Goal: Task Accomplishment & Management: Use online tool/utility

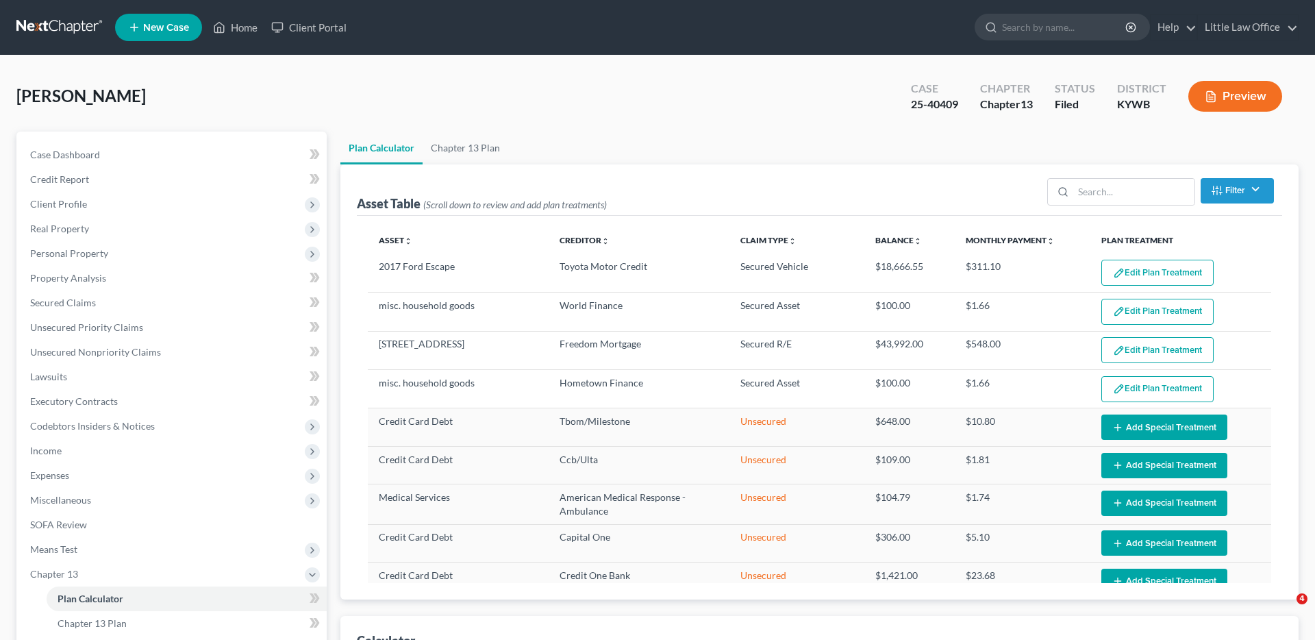
select select "59"
click at [237, 29] on link "Home" at bounding box center [235, 27] width 58 height 25
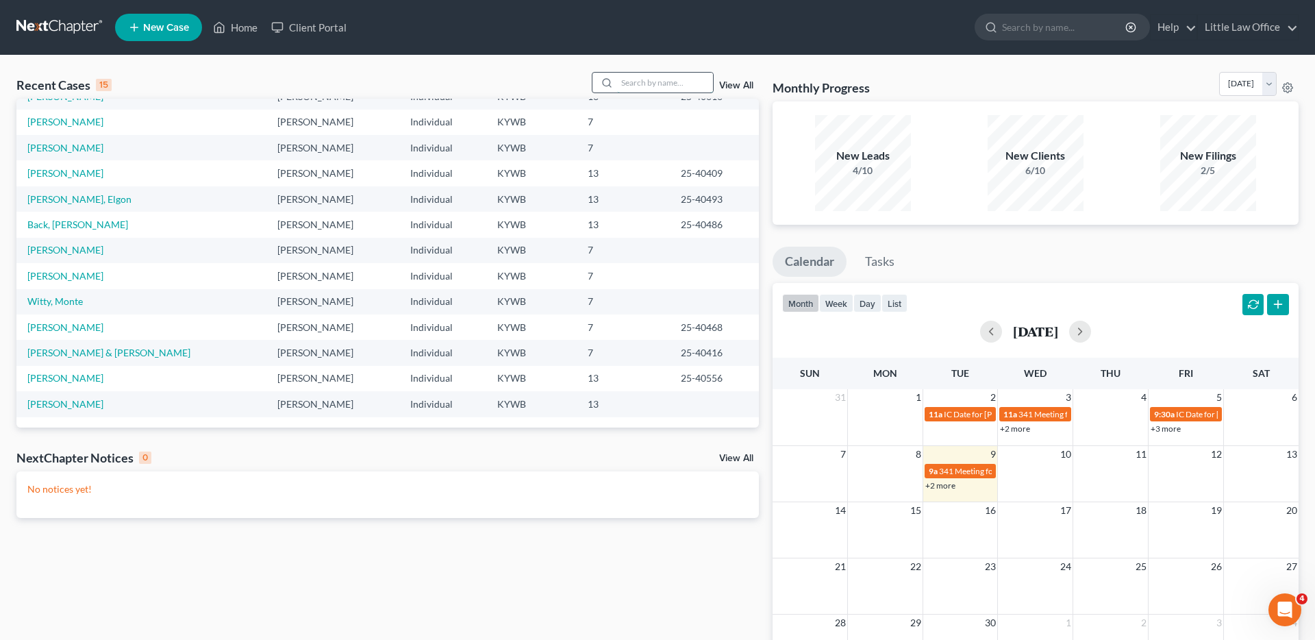
click at [639, 85] on input "search" at bounding box center [665, 83] width 96 height 20
type input "west"
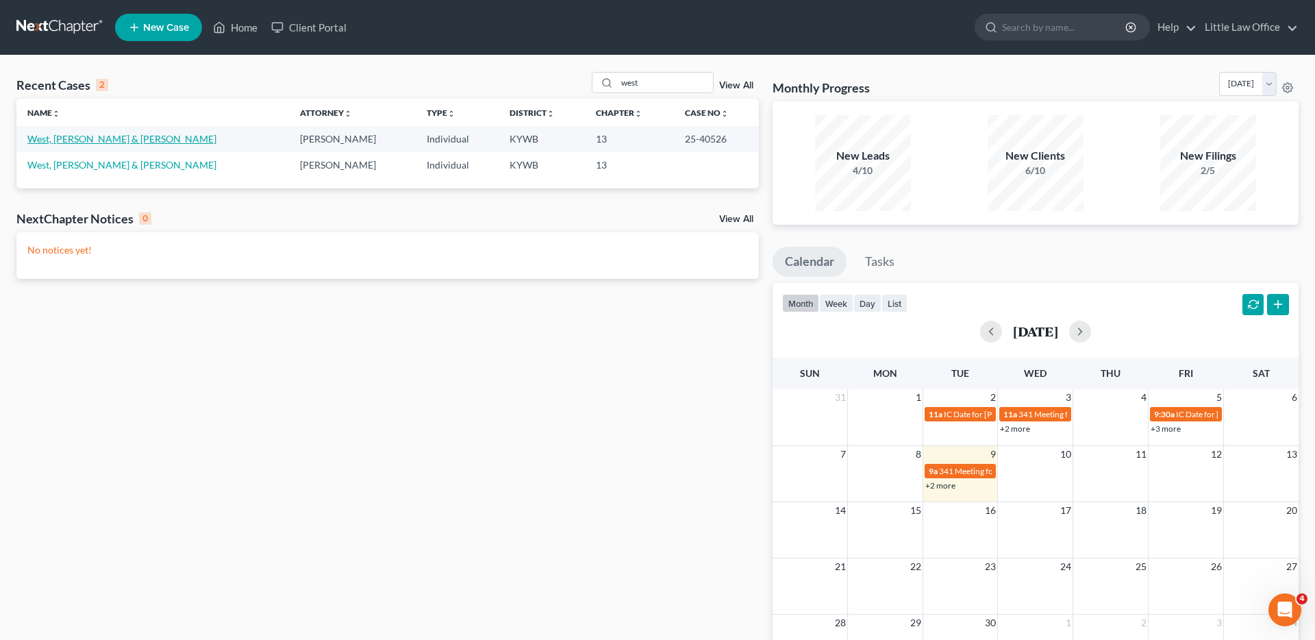
click at [74, 140] on link "West, [PERSON_NAME] & [PERSON_NAME]" at bounding box center [121, 139] width 189 height 12
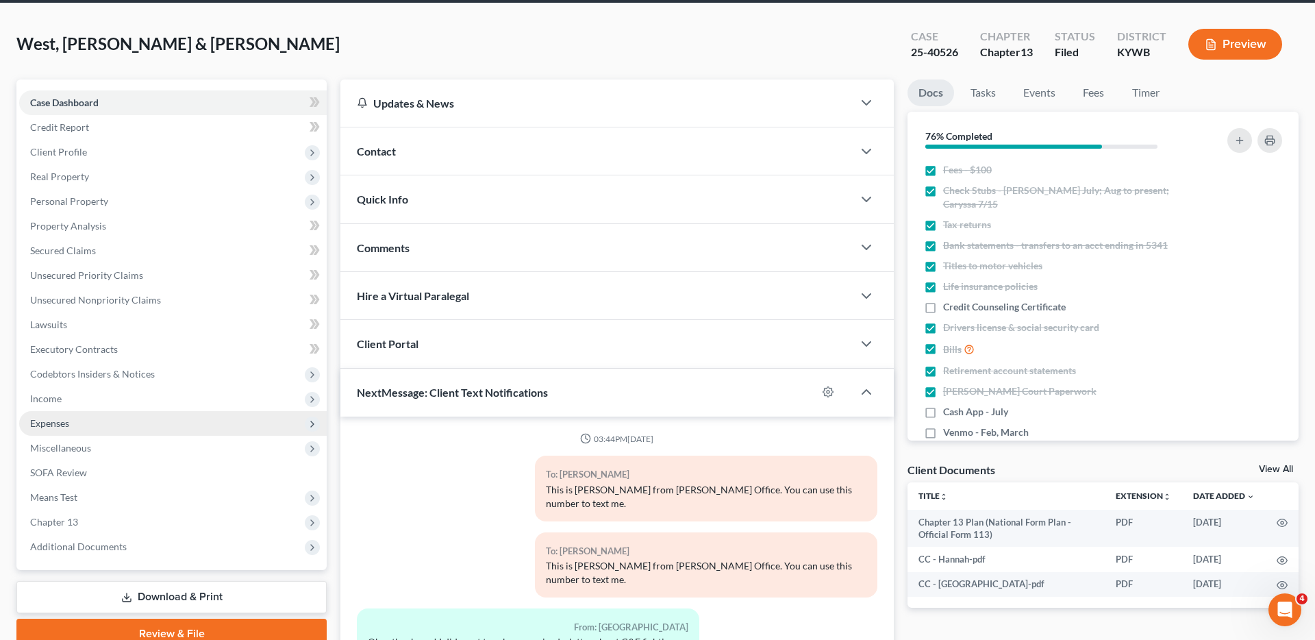
scroll to position [768, 0]
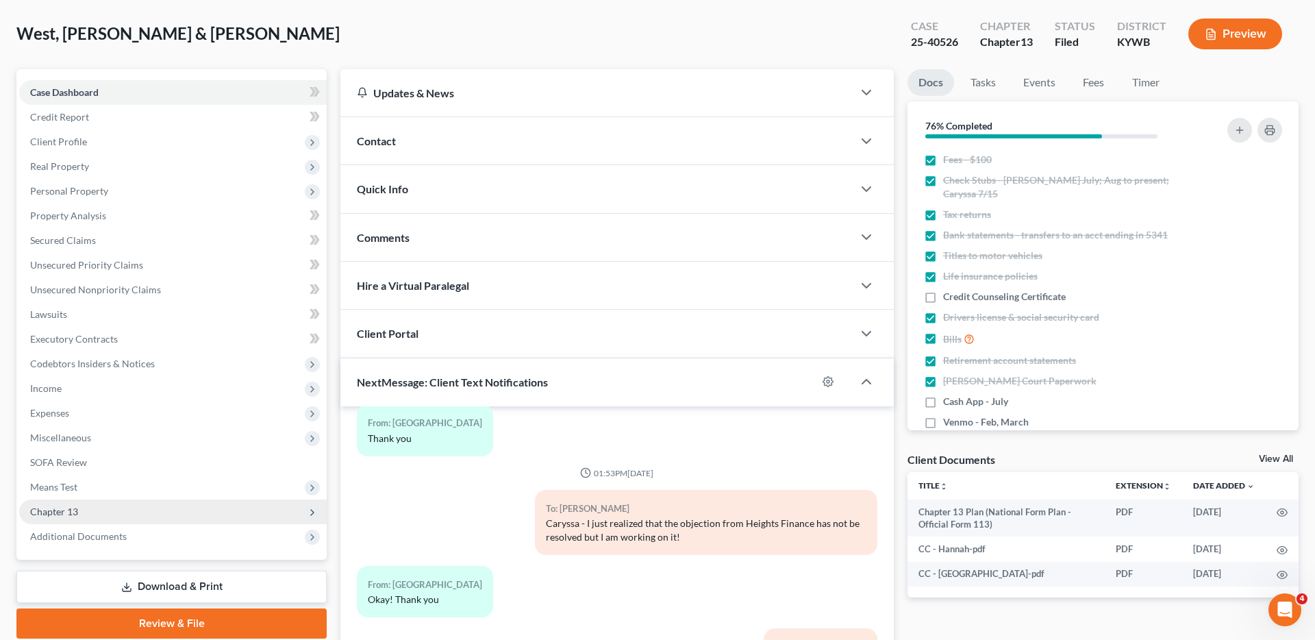
click at [92, 515] on span "Chapter 13" at bounding box center [172, 511] width 307 height 25
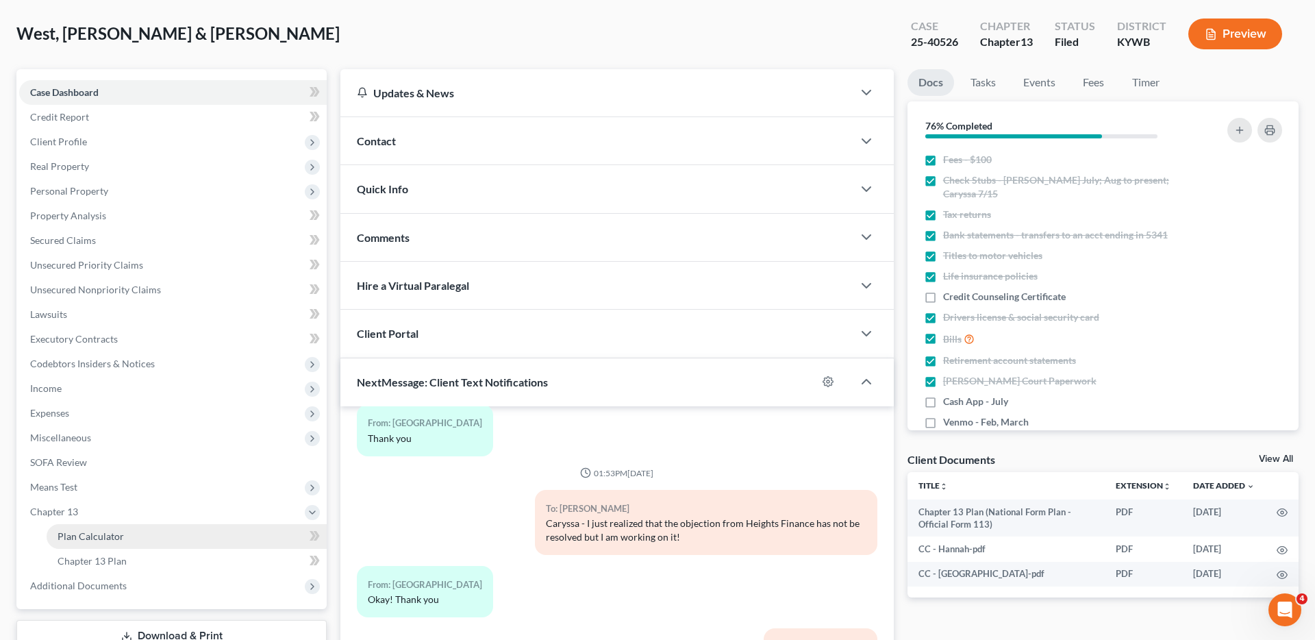
click at [110, 534] on span "Plan Calculator" at bounding box center [91, 536] width 66 height 12
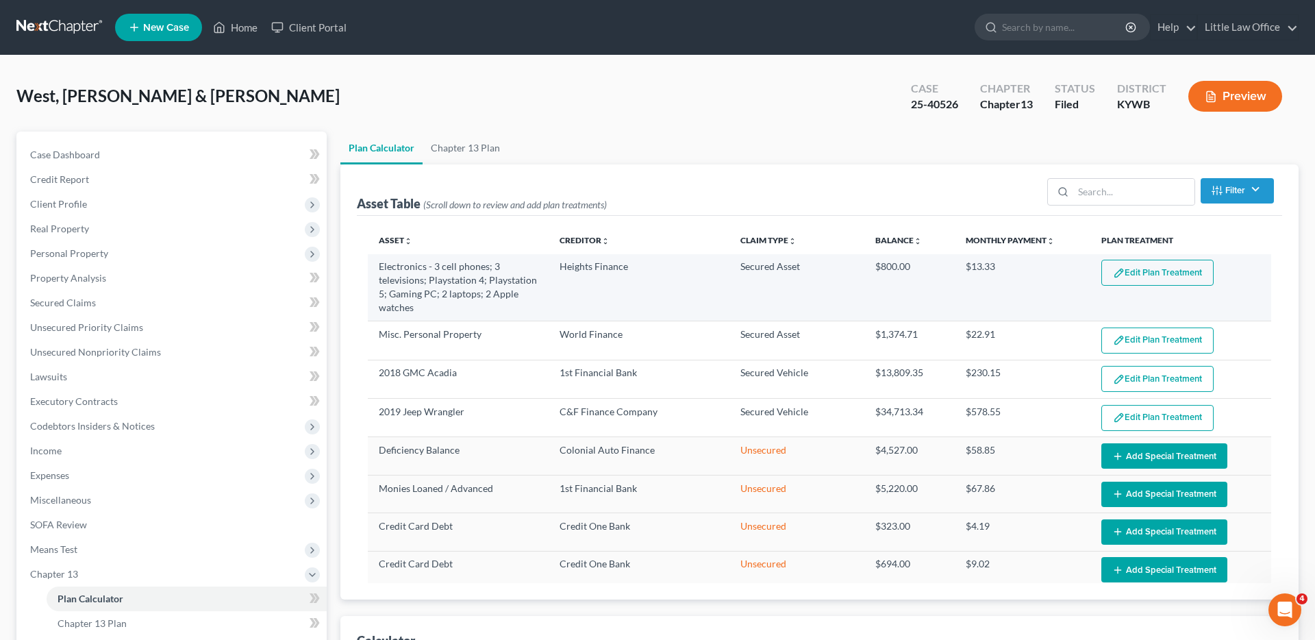
select select "59"
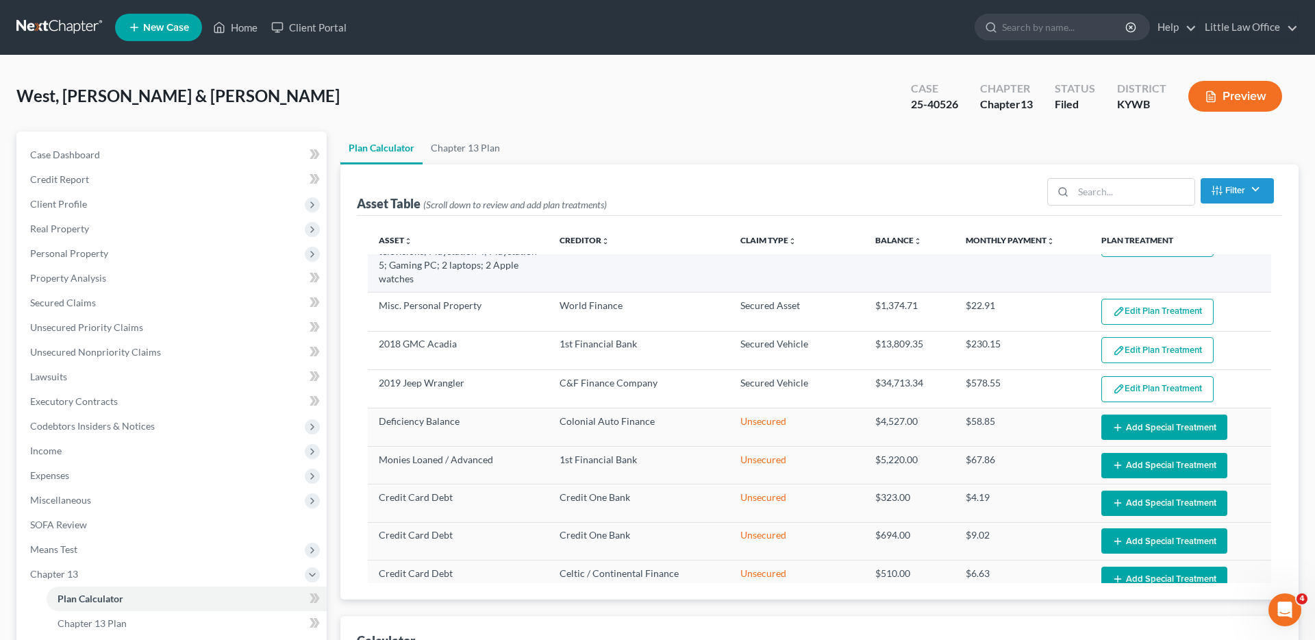
scroll to position [34, 0]
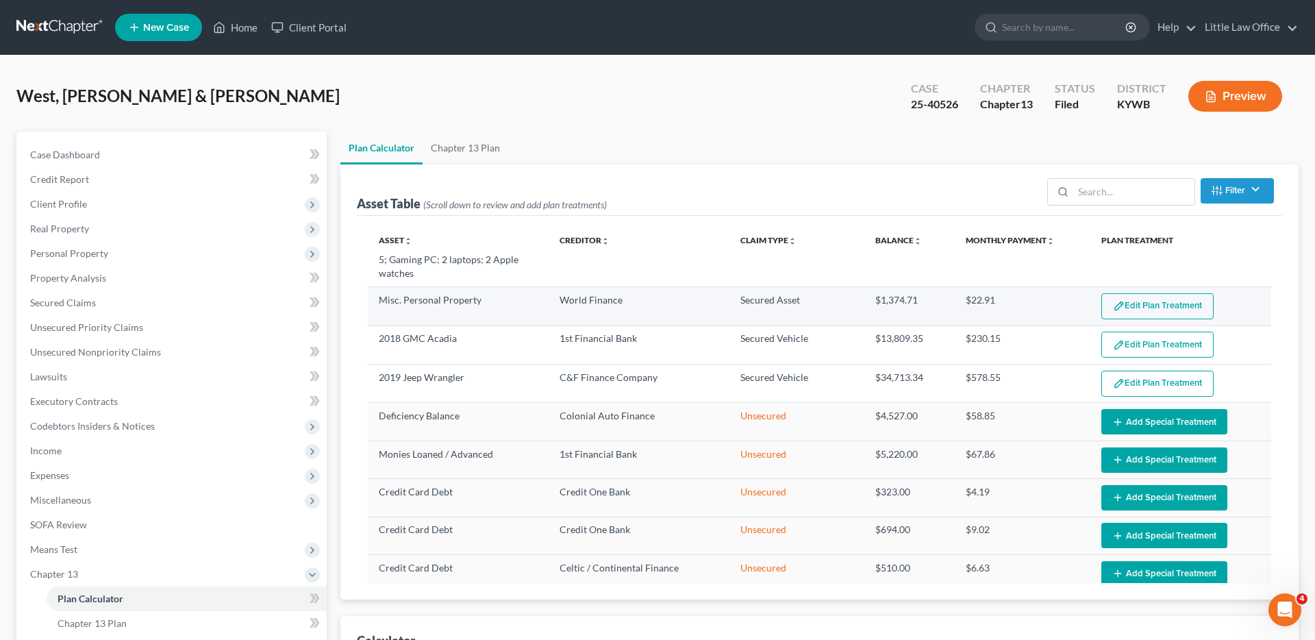
click at [1165, 309] on button "Edit Plan Treatment" at bounding box center [1157, 306] width 112 height 26
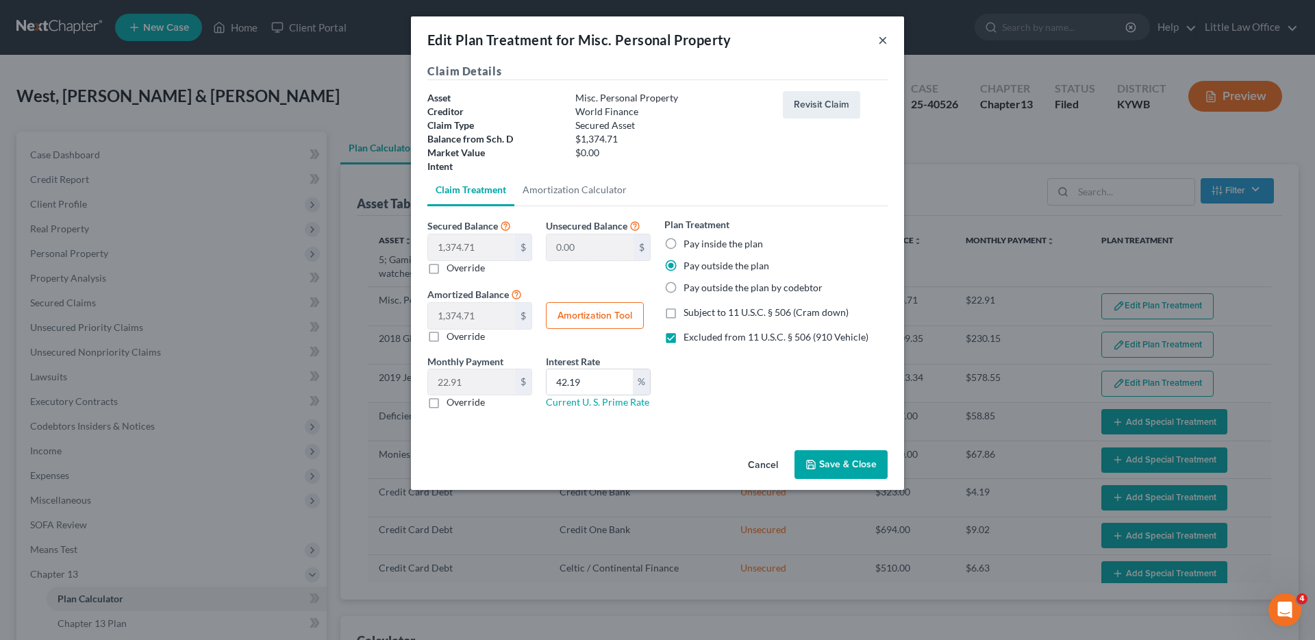
click at [886, 41] on button "×" at bounding box center [883, 39] width 10 height 16
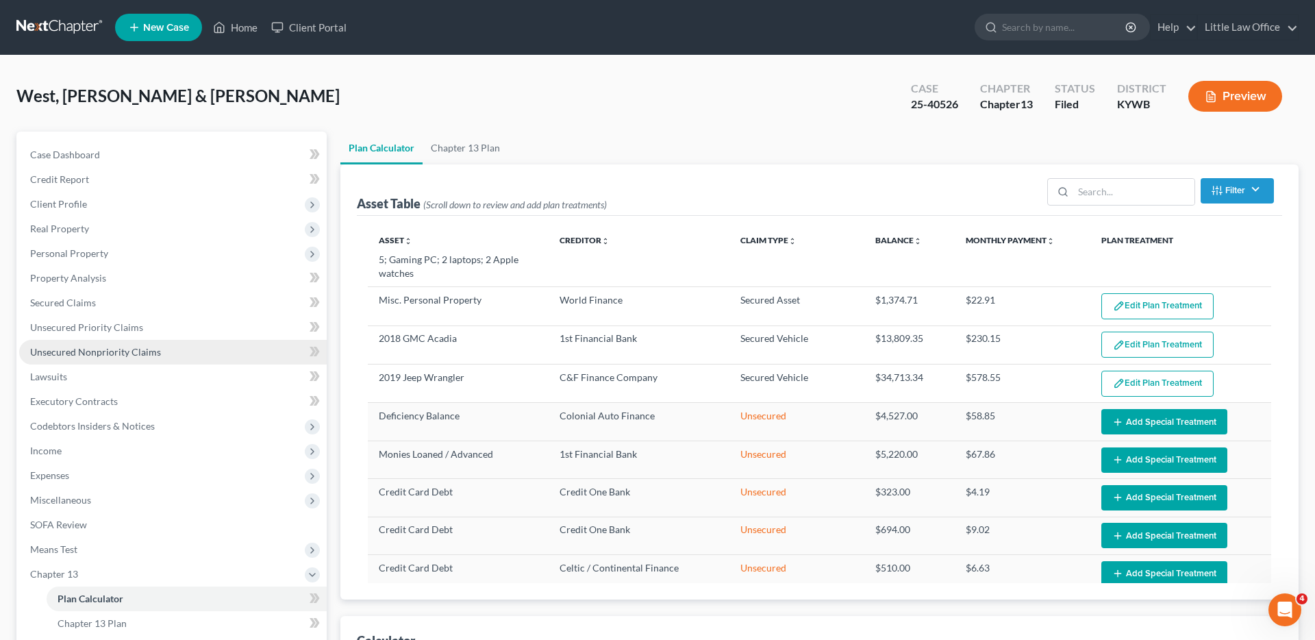
click at [127, 351] on span "Unsecured Nonpriority Claims" at bounding box center [95, 352] width 131 height 12
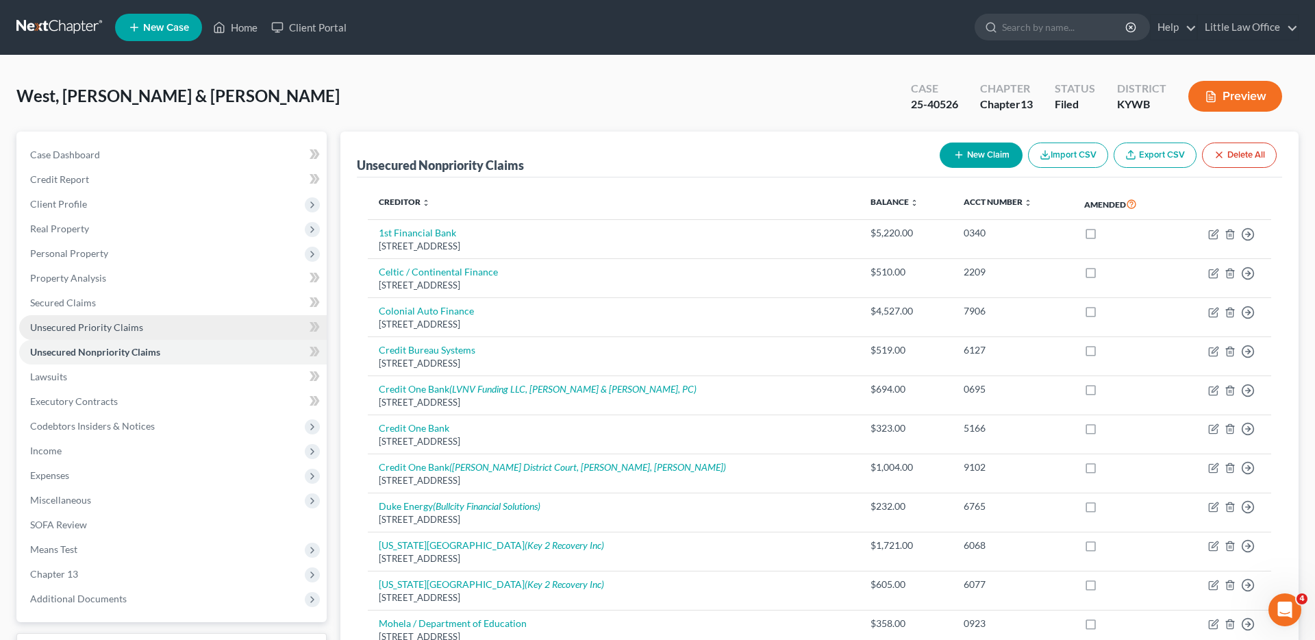
click at [124, 327] on span "Unsecured Priority Claims" at bounding box center [86, 327] width 113 height 12
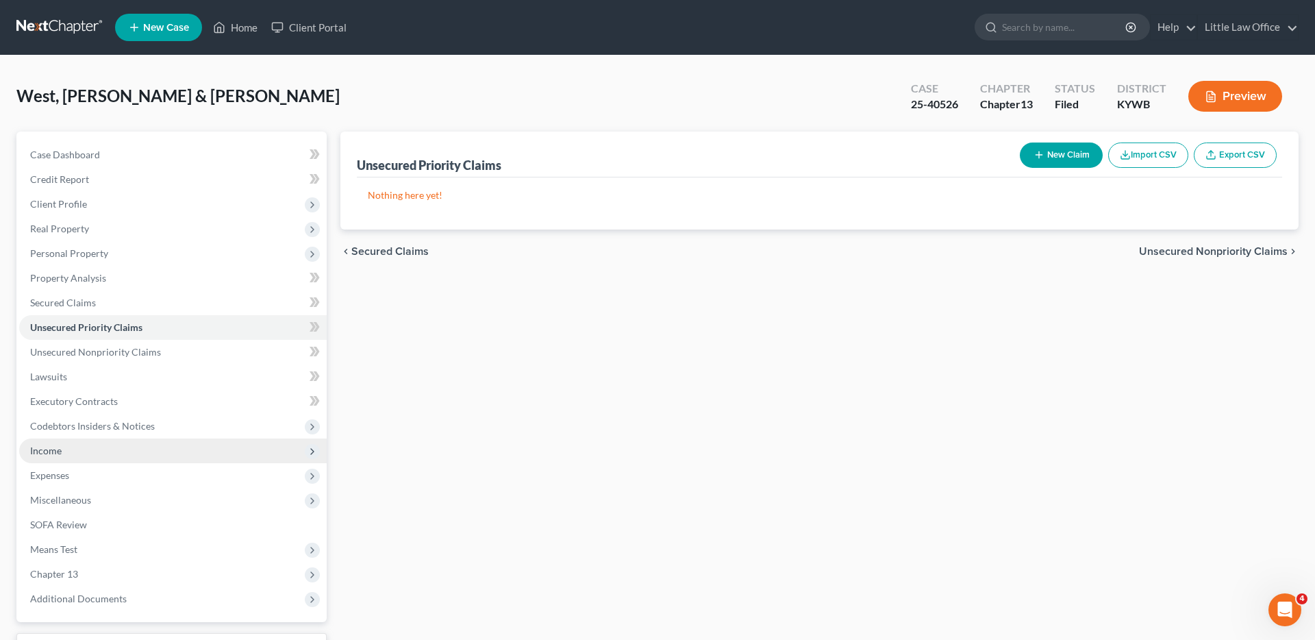
scroll to position [42, 0]
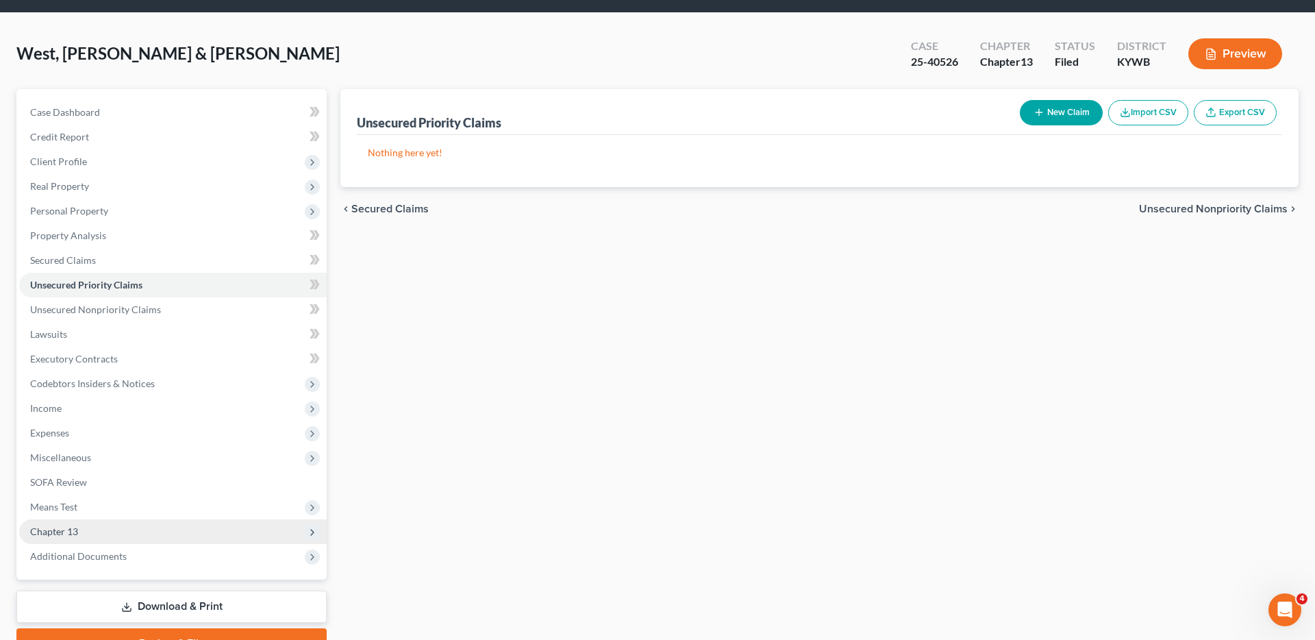
click at [72, 538] on span "Chapter 13" at bounding box center [172, 531] width 307 height 25
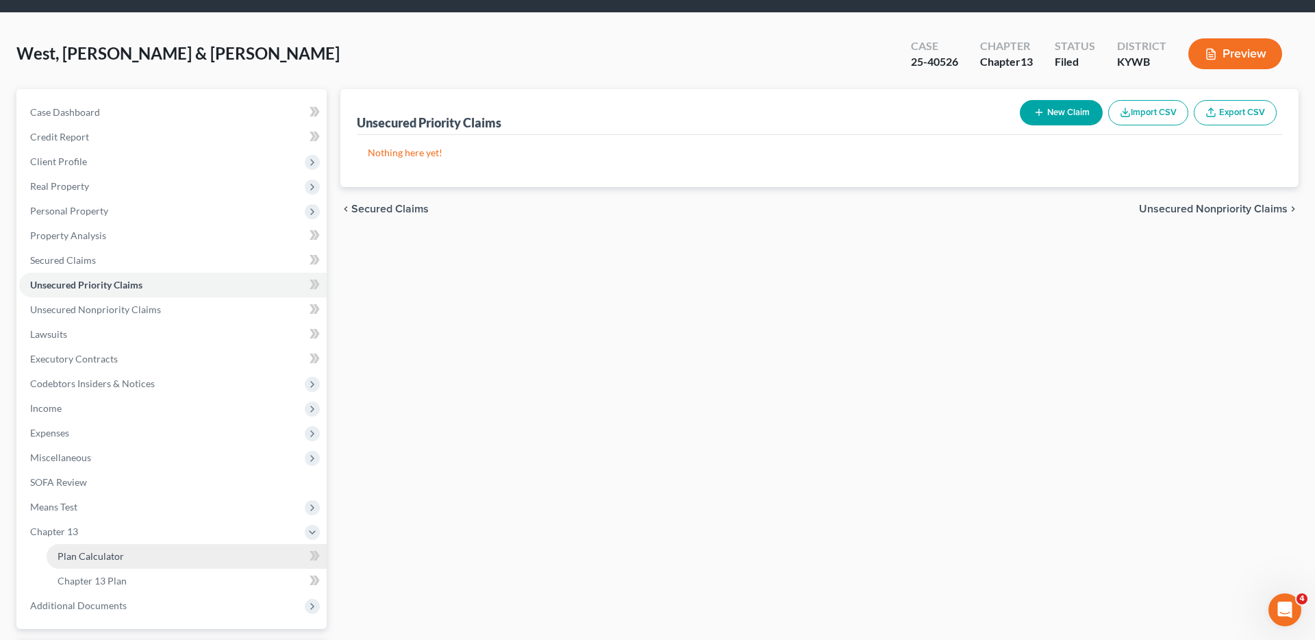
click at [121, 563] on link "Plan Calculator" at bounding box center [187, 556] width 280 height 25
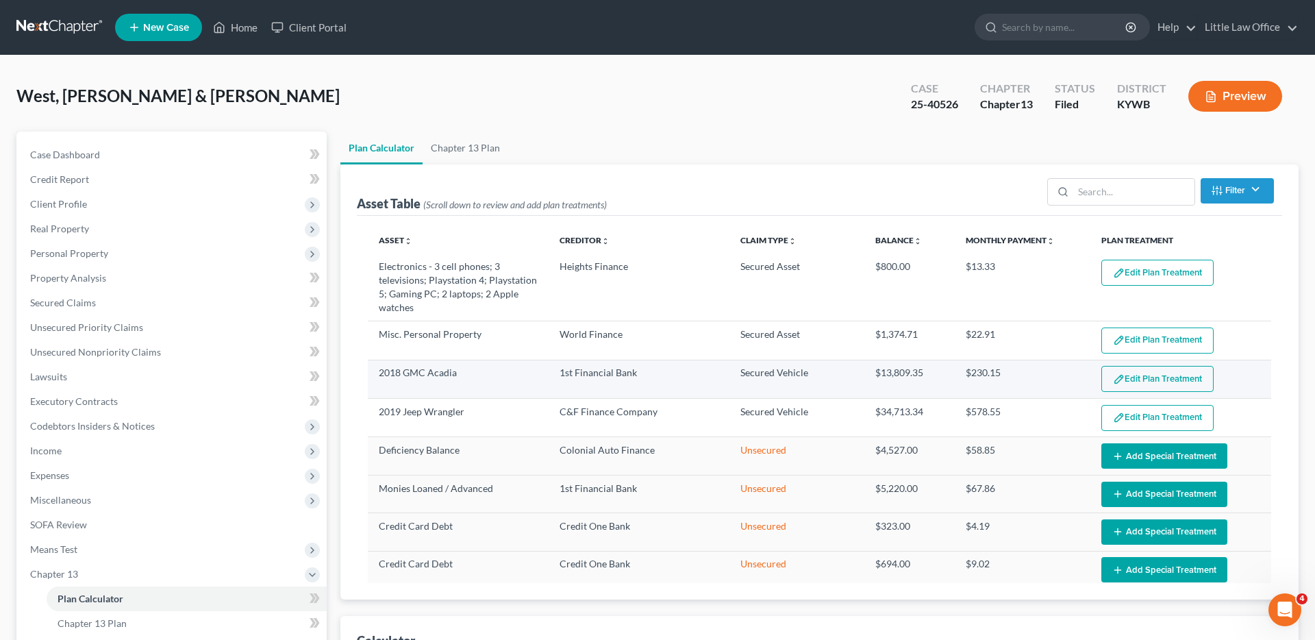
scroll to position [469, 0]
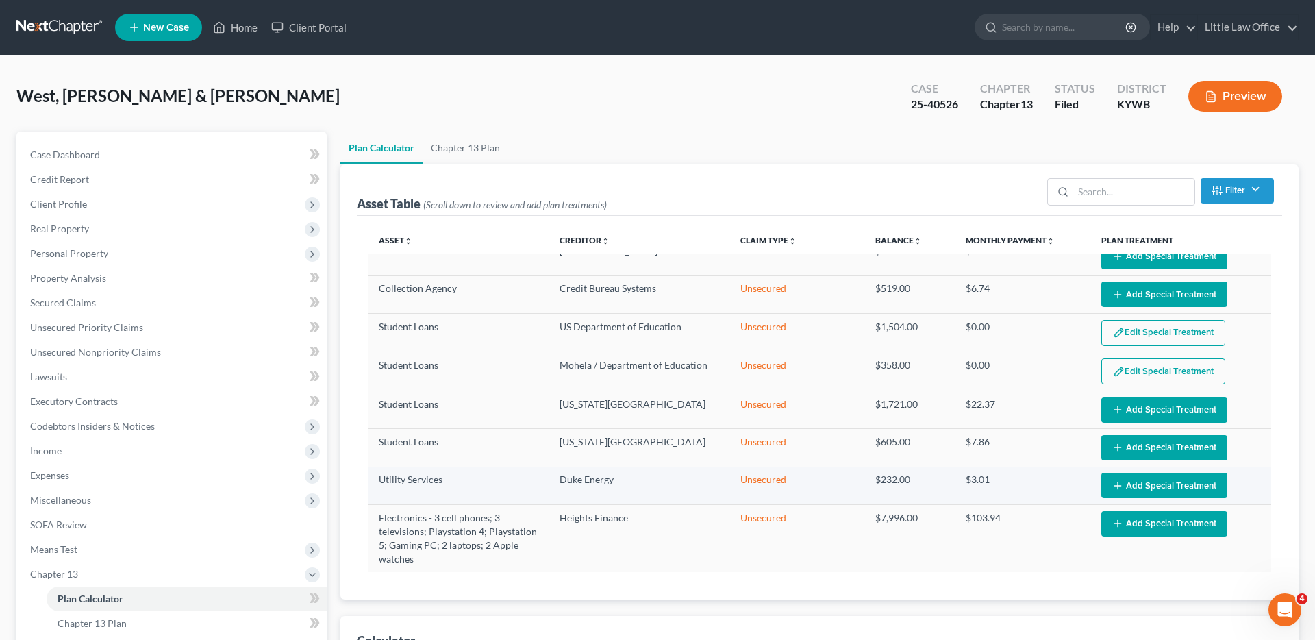
select select "59"
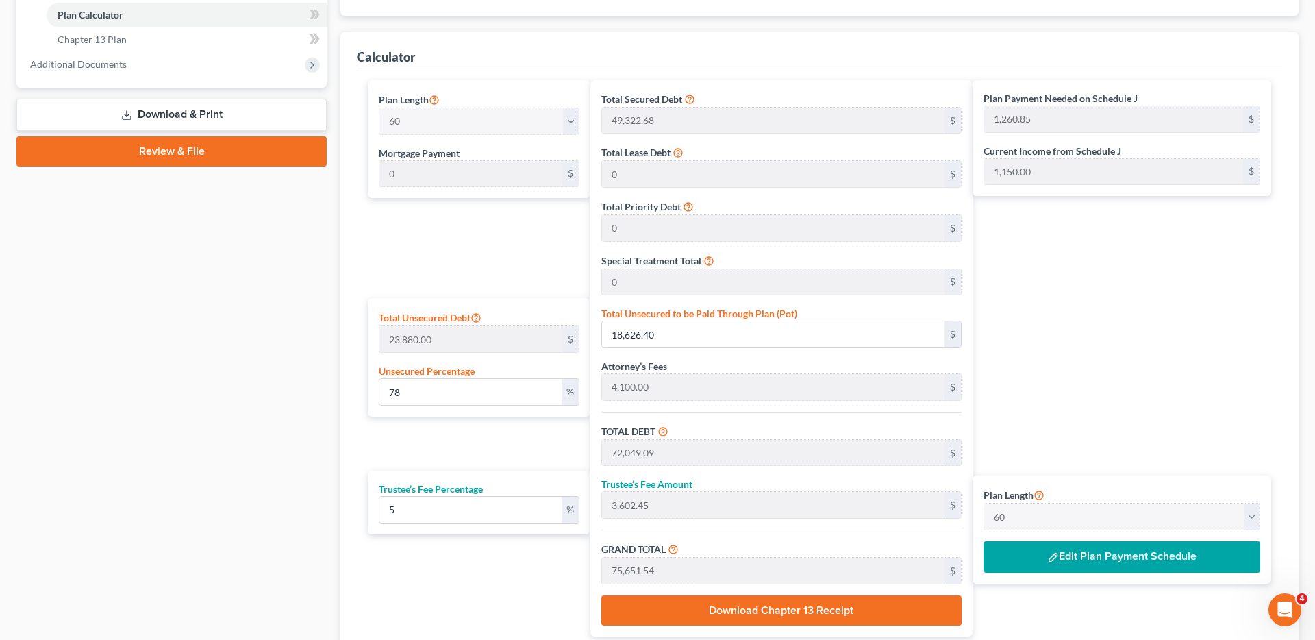
scroll to position [575, 0]
